Goal: Transaction & Acquisition: Purchase product/service

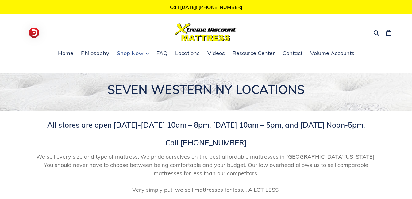
click at [134, 53] on span "Shop Now" at bounding box center [130, 53] width 27 height 7
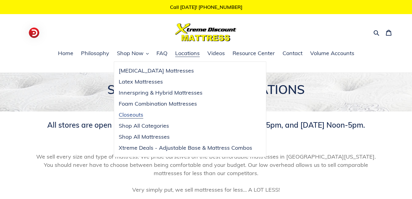
click at [131, 115] on span "Closeouts" at bounding box center [131, 114] width 25 height 7
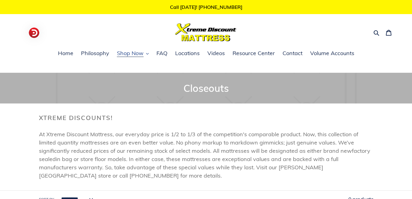
click at [132, 55] on span "Shop Now" at bounding box center [130, 53] width 27 height 7
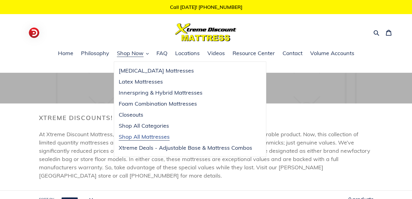
click at [148, 138] on span "Shop All Mattresses" at bounding box center [144, 136] width 51 height 7
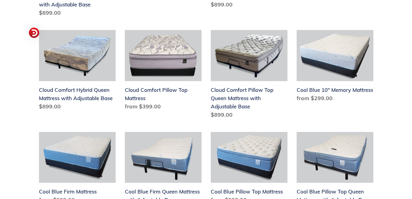
scroll to position [622, 0]
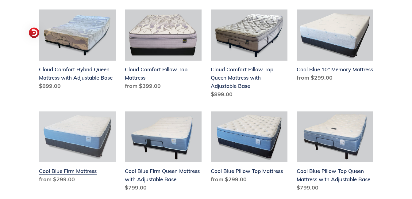
click at [73, 132] on link "Cool Blue Firm Mattress" at bounding box center [77, 149] width 77 height 75
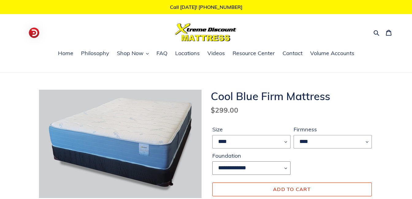
click at [286, 168] on select "**********" at bounding box center [251, 168] width 78 height 13
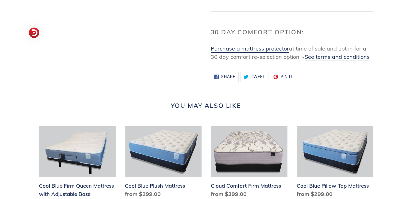
scroll to position [651, 0]
